Goal: Information Seeking & Learning: Find specific page/section

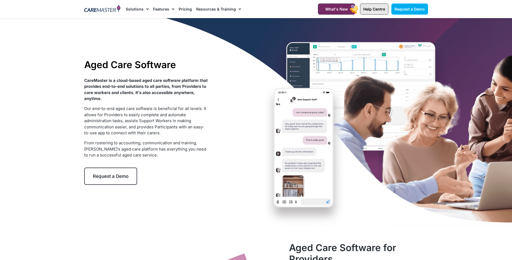
click at [377, 11] on span "Help Centre" at bounding box center [374, 9] width 22 height 5
drag, startPoint x: 376, startPoint y: 141, endPoint x: 375, endPoint y: 138, distance: 2.8
drag, startPoint x: 375, startPoint y: 138, endPoint x: 394, endPoint y: 118, distance: 27.3
click at [394, 118] on div "Aged Care Software CareMaster is a cloud-based aged care software platform that…" at bounding box center [255, 121] width 349 height 207
drag, startPoint x: 483, startPoint y: 151, endPoint x: 480, endPoint y: 153, distance: 4.4
